Goal: Transaction & Acquisition: Purchase product/service

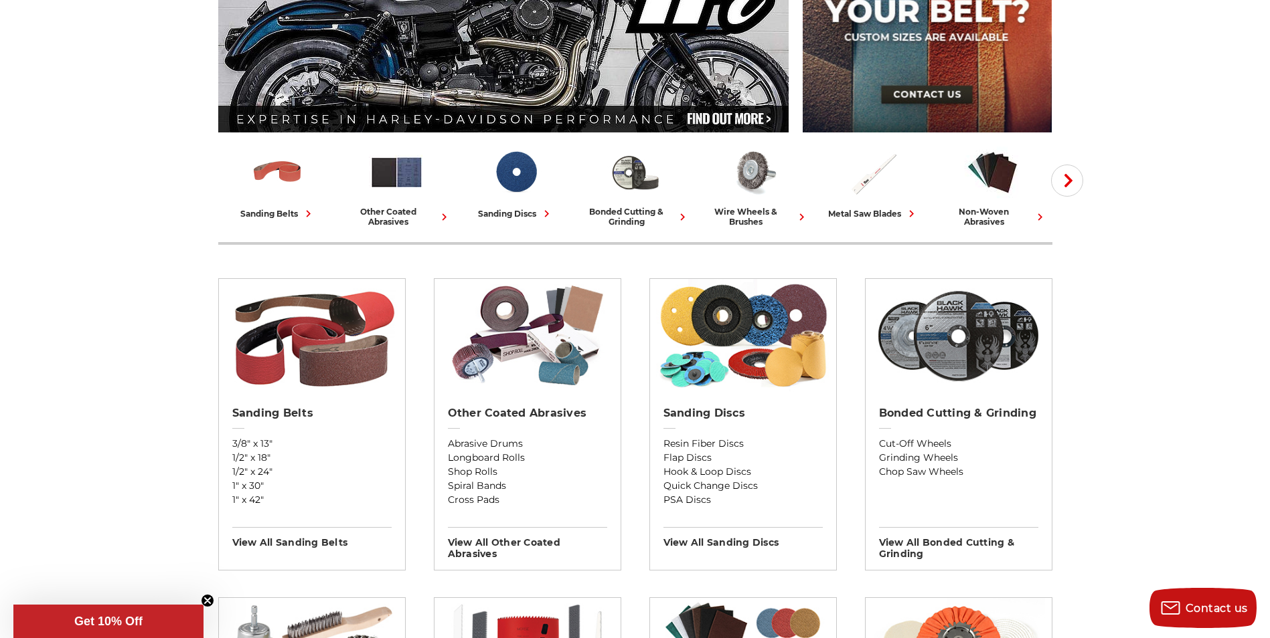
scroll to position [268, 0]
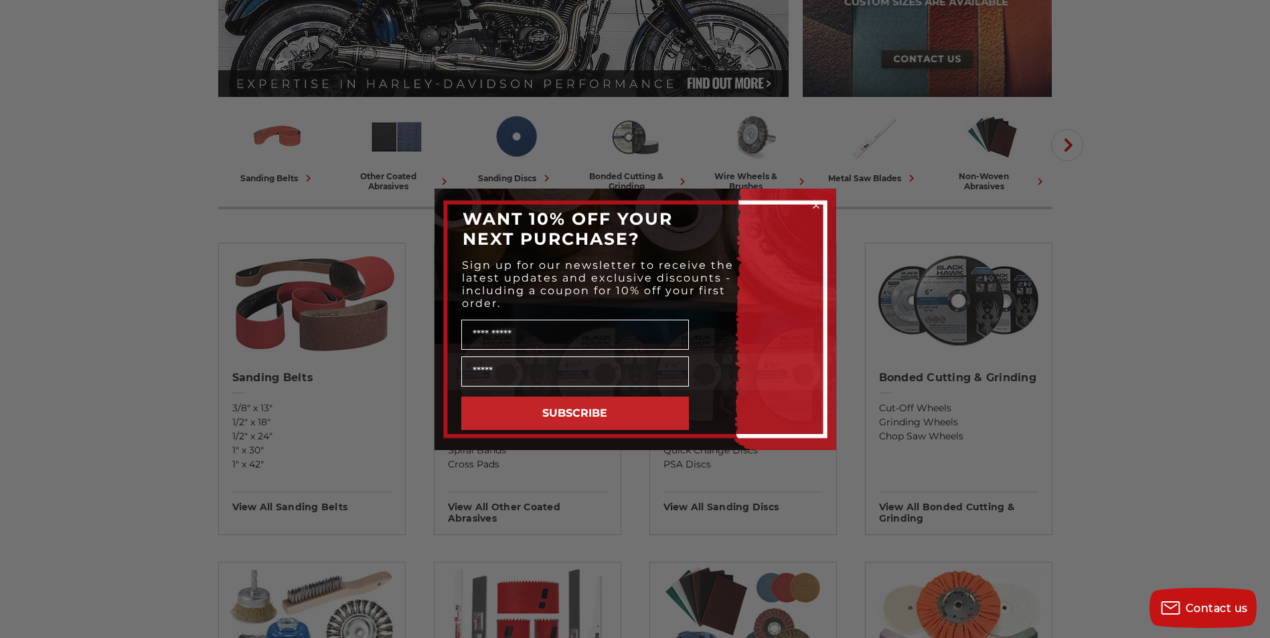
click at [814, 205] on icon "Close dialog" at bounding box center [815, 205] width 5 height 5
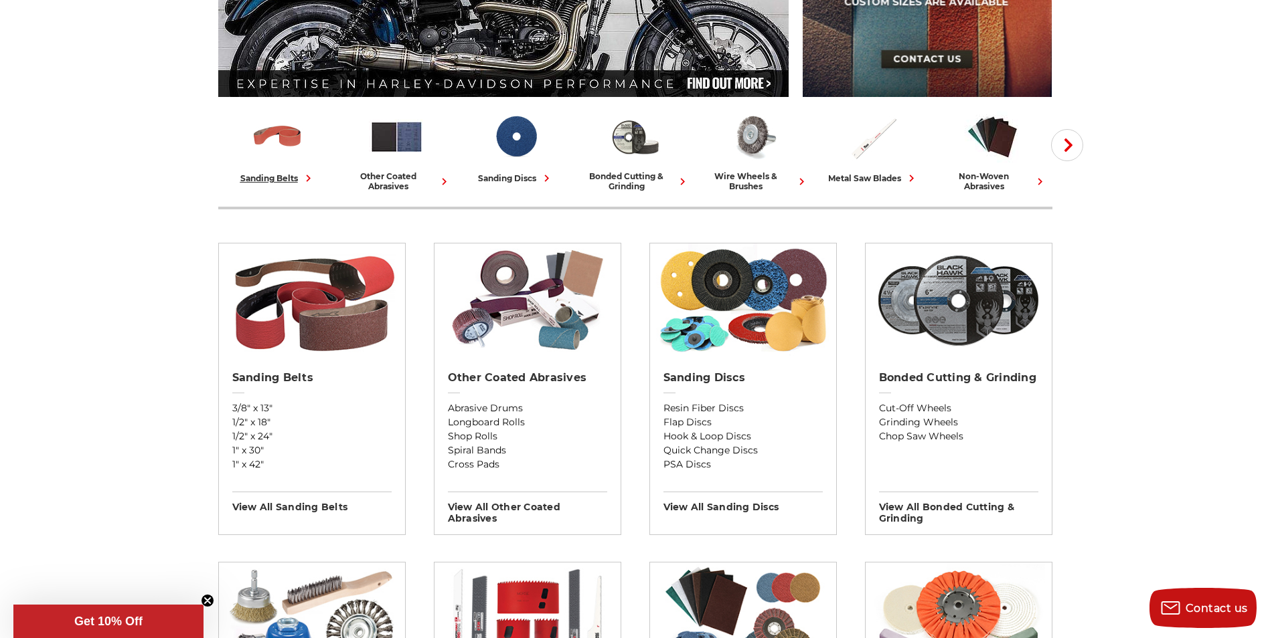
click at [282, 173] on div "sanding belts" at bounding box center [277, 178] width 75 height 14
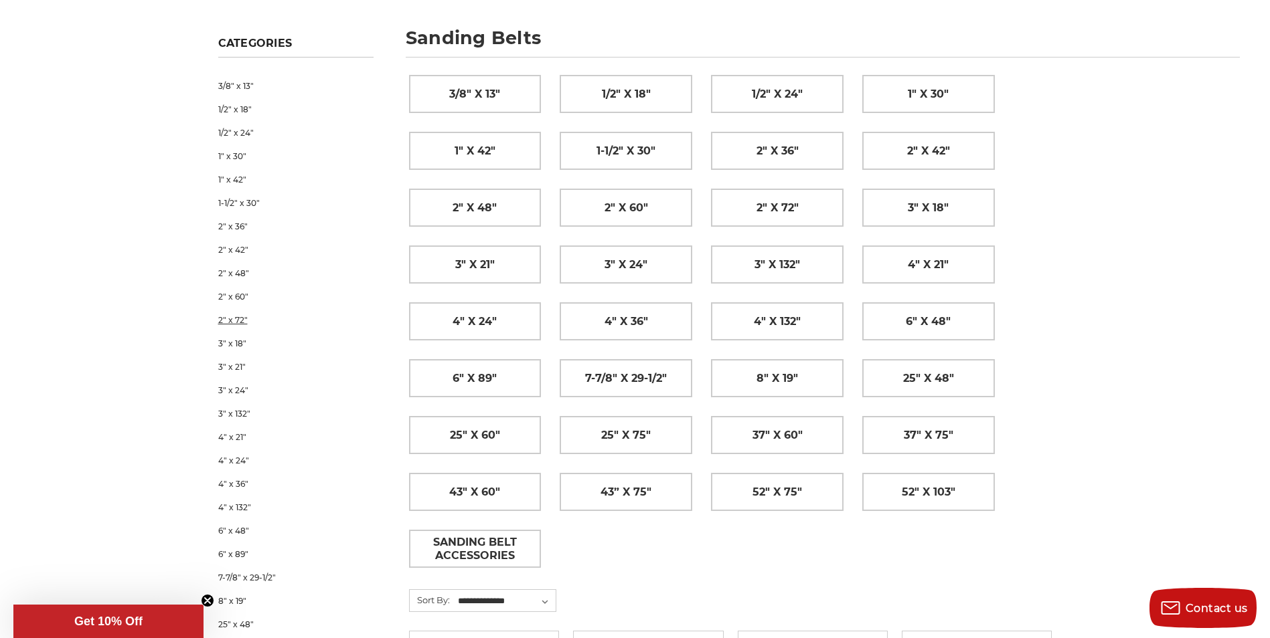
scroll to position [201, 0]
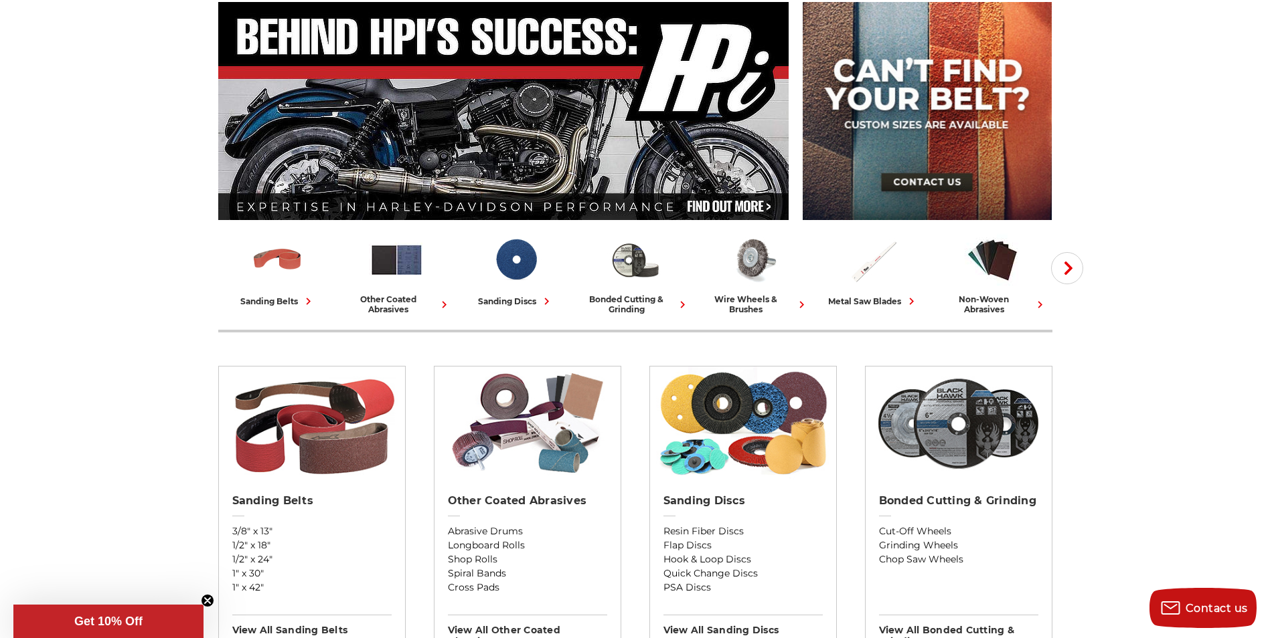
scroll to position [134, 0]
